Goal: Find specific page/section: Find specific page/section

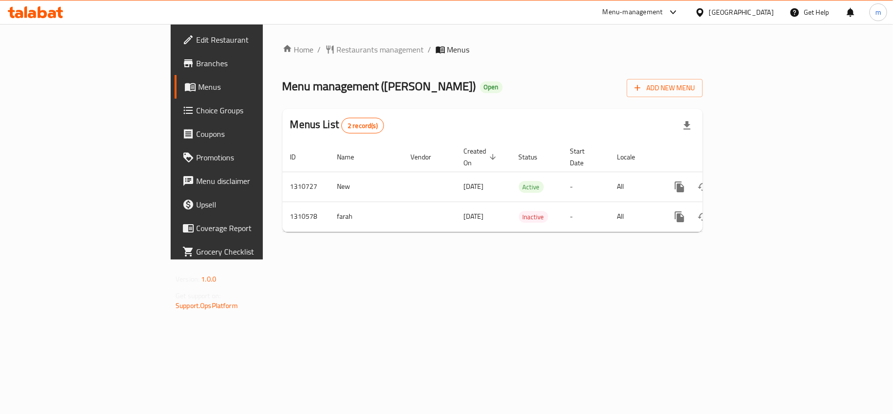
click at [411, 57] on div "Home / Restaurants management / Menus Menu management ( [PERSON_NAME] ) Open Ad…" at bounding box center [493, 142] width 420 height 196
click at [337, 50] on span "Restaurants management" at bounding box center [380, 50] width 87 height 12
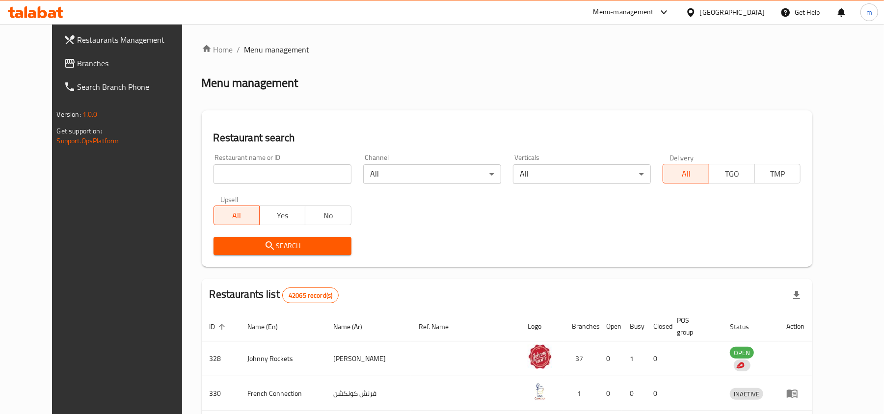
click at [221, 186] on div "Restaurant name or ID Restaurant name or ID" at bounding box center [283, 169] width 150 height 42
click at [230, 170] on input "search" at bounding box center [282, 174] width 138 height 20
paste input "705490"
type input "705490"
click at [297, 240] on span "Search" at bounding box center [282, 246] width 122 height 12
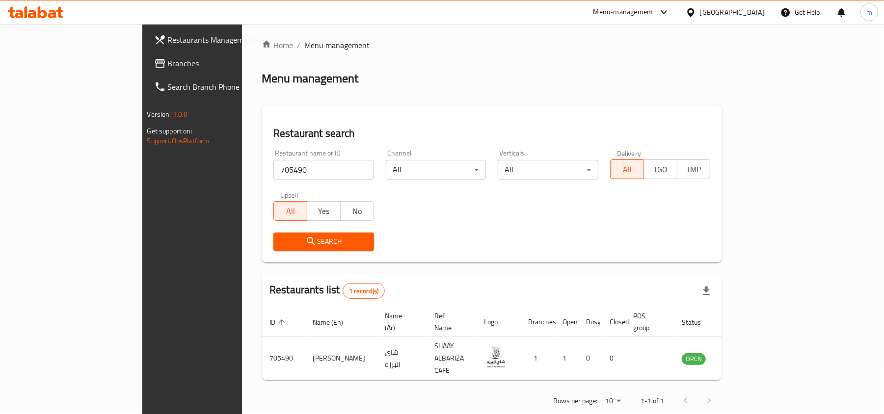
scroll to position [5, 0]
click at [526, 195] on div "Restaurant name or ID 705490 Restaurant name or ID Channel All ​ Verticals All …" at bounding box center [491, 199] width 448 height 113
click at [670, 215] on div "Restaurant name or ID 705490 Restaurant name or ID Channel All ​ Verticals All …" at bounding box center [491, 199] width 448 height 113
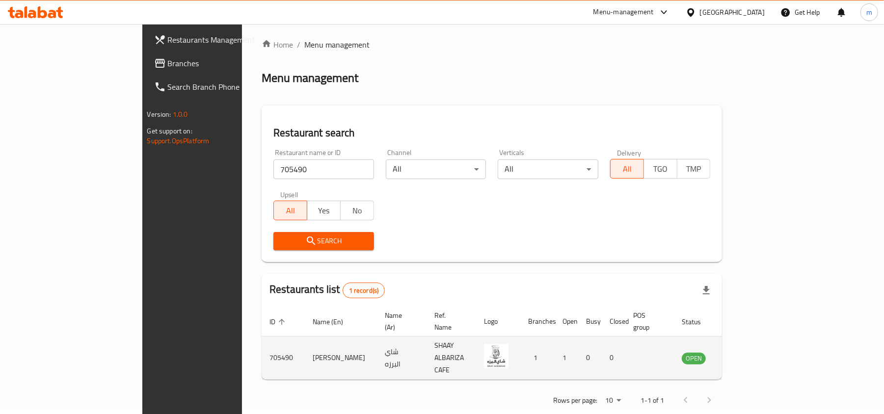
click at [674, 338] on td "enhanced table" at bounding box center [649, 358] width 49 height 43
drag, startPoint x: 694, startPoint y: 338, endPoint x: 659, endPoint y: 333, distance: 34.7
click at [674, 337] on td "enhanced table" at bounding box center [649, 358] width 49 height 43
click at [625, 348] on td "0" at bounding box center [614, 358] width 24 height 43
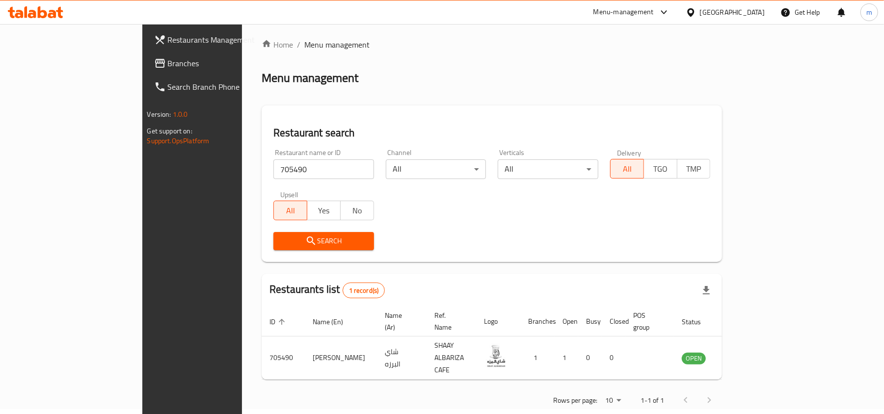
click at [168, 63] on span "Branches" at bounding box center [225, 63] width 114 height 12
